Goal: Entertainment & Leisure: Consume media (video, audio)

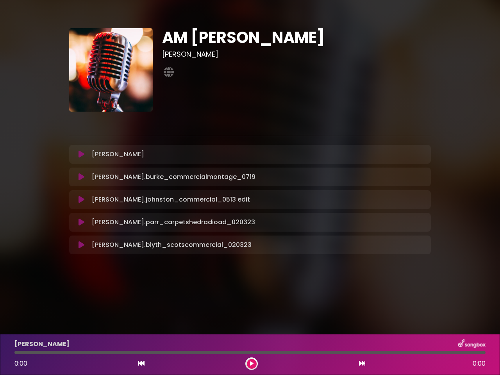
click at [81, 154] on icon at bounding box center [82, 155] width 6 height 8
click at [81, 177] on icon at bounding box center [82, 177] width 6 height 8
click at [142, 364] on icon at bounding box center [141, 363] width 6 height 6
click at [252, 364] on icon at bounding box center [252, 364] width 6 height 6
